Goal: Check status

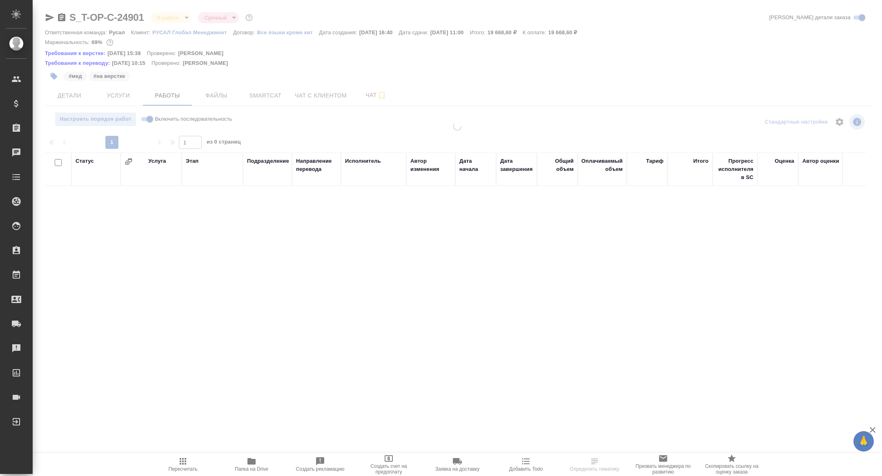
click at [216, 96] on div at bounding box center [457, 178] width 849 height 357
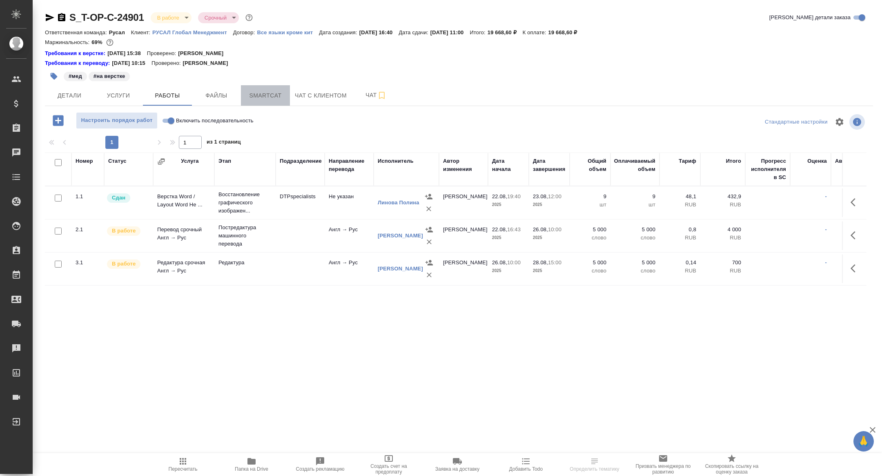
click at [270, 94] on span "Smartcat" at bounding box center [265, 96] width 39 height 10
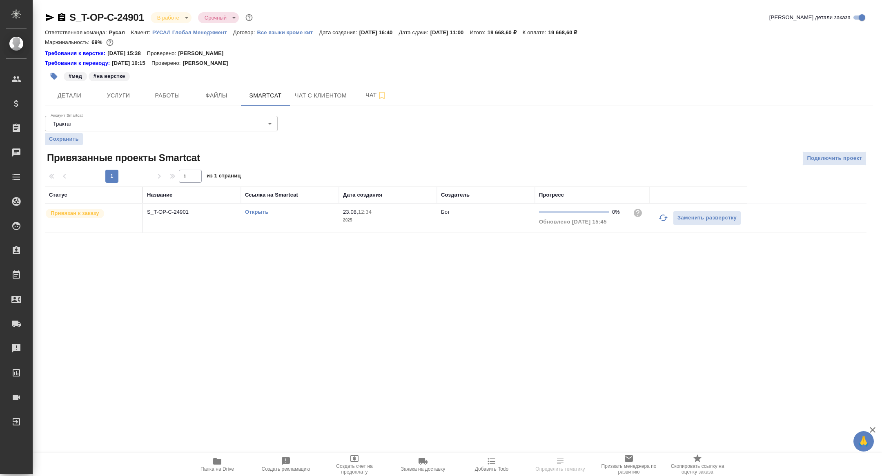
click at [258, 212] on link "Открыть" at bounding box center [256, 212] width 23 height 6
